Goal: Task Accomplishment & Management: Manage account settings

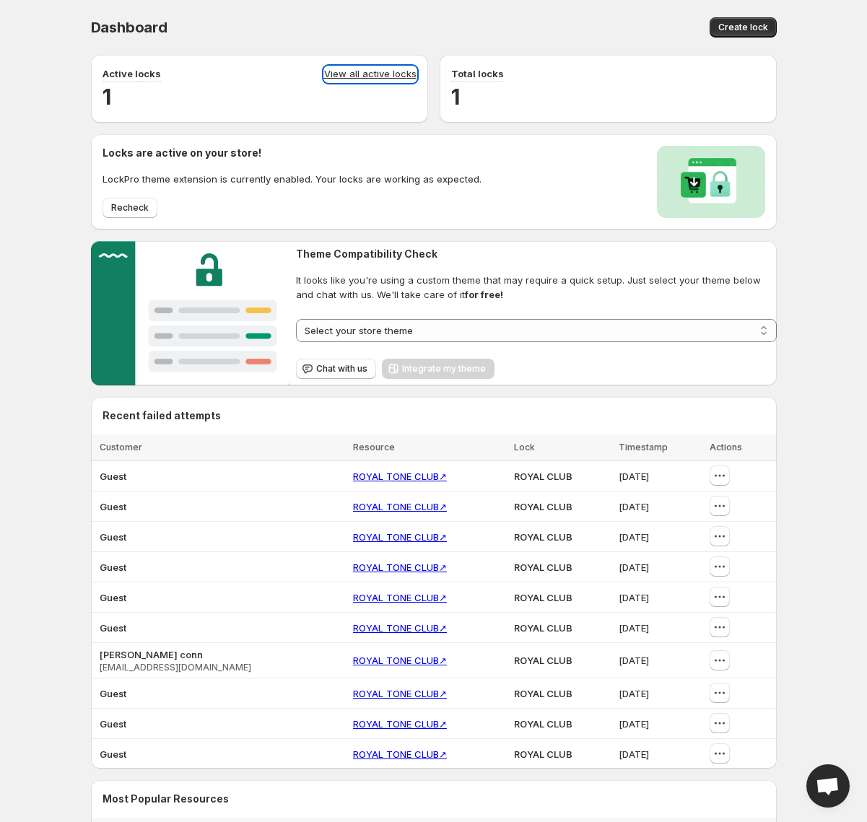
click at [358, 74] on link "View all active locks" at bounding box center [370, 74] width 92 height 16
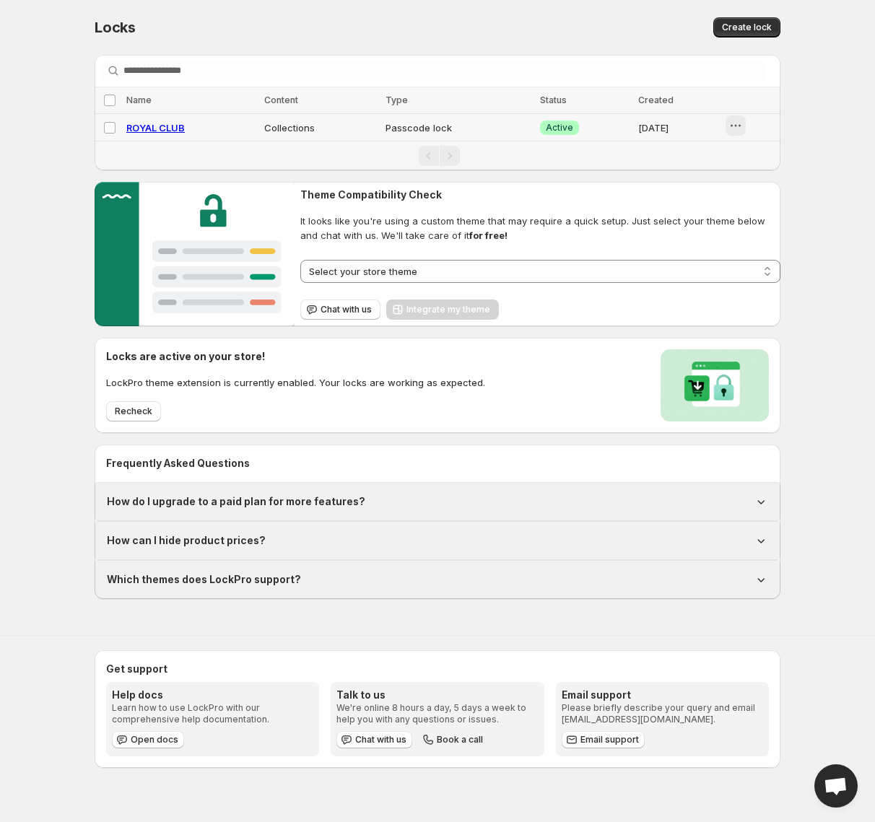
click at [734, 127] on icon "button" at bounding box center [735, 125] width 14 height 14
click at [748, 203] on span "Delete" at bounding box center [756, 206] width 29 height 12
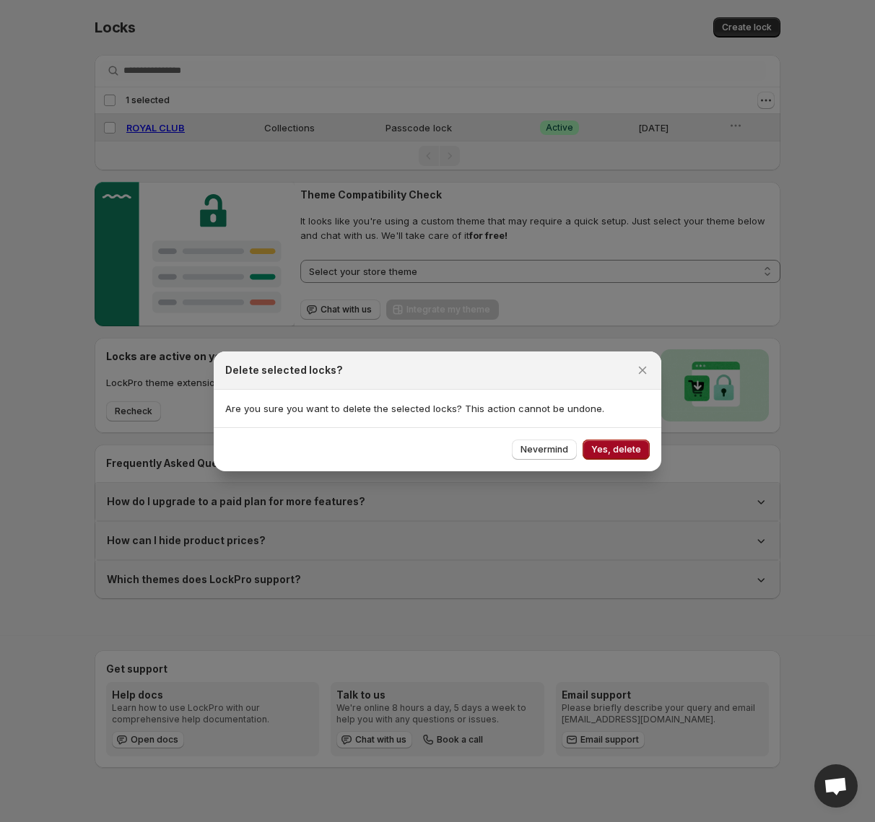
click at [612, 448] on span "Yes, delete" at bounding box center [616, 450] width 50 height 12
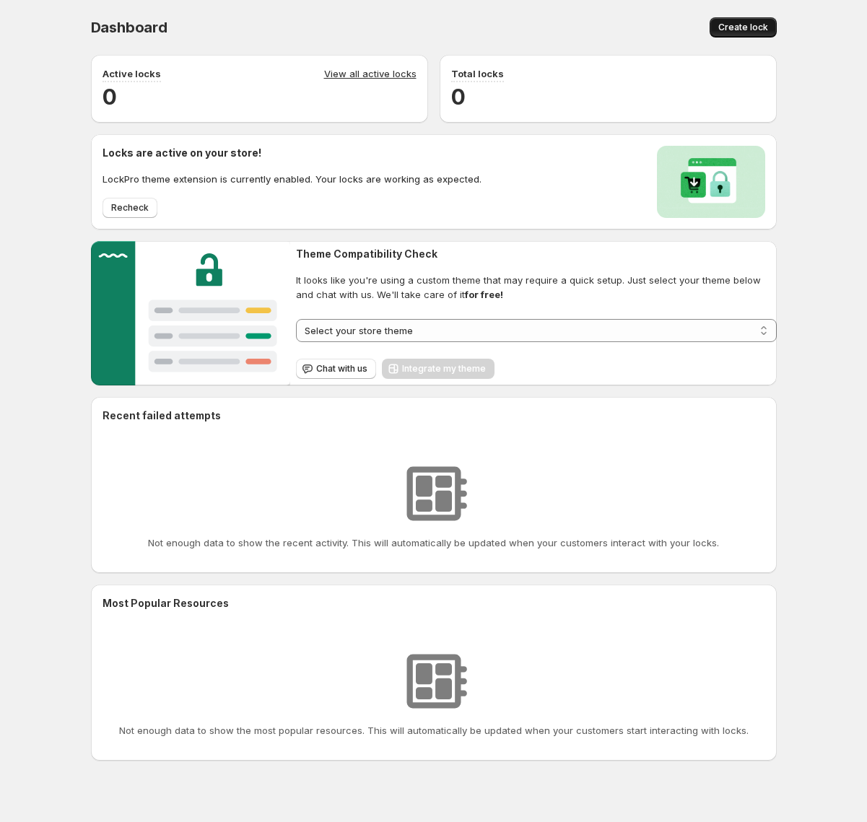
click at [725, 30] on span "Create lock" at bounding box center [743, 28] width 50 height 12
select select "******"
